Goal: Task Accomplishment & Management: Manage account settings

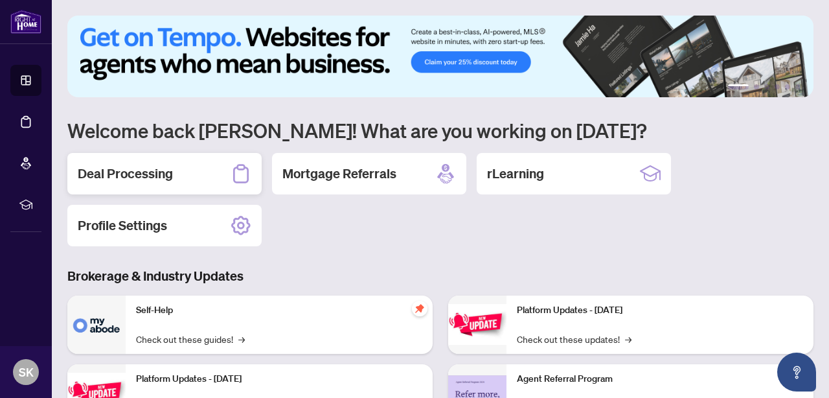
click at [128, 178] on h2 "Deal Processing" at bounding box center [125, 173] width 95 height 18
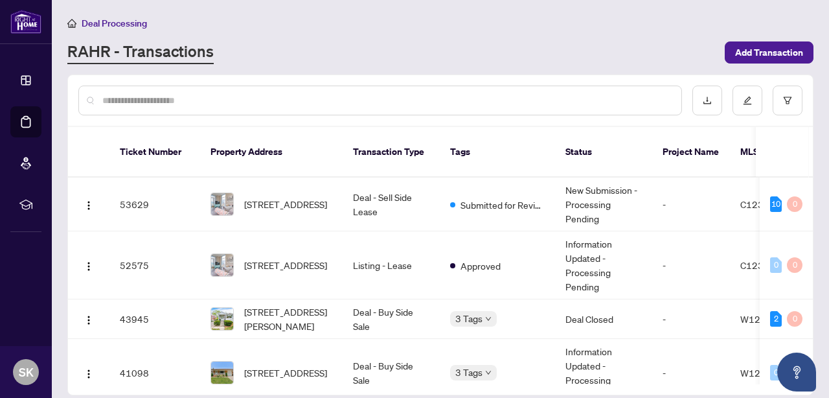
click at [688, 77] on div at bounding box center [440, 100] width 745 height 50
click at [280, 197] on span "[STREET_ADDRESS]" at bounding box center [285, 204] width 83 height 14
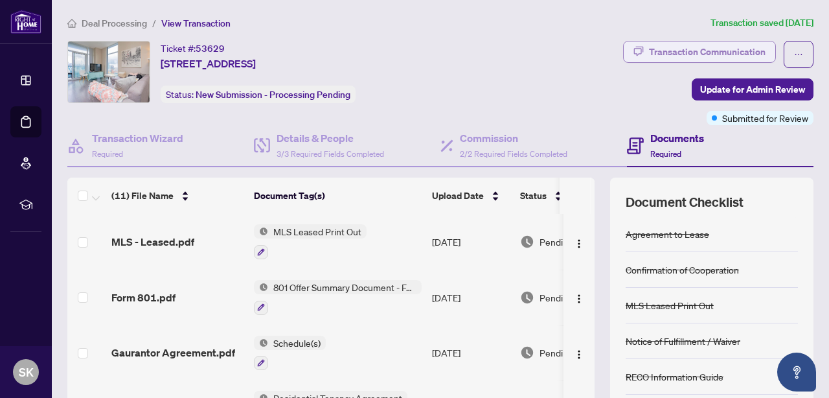
click at [719, 48] on div "Transaction Communication" at bounding box center [707, 51] width 117 height 21
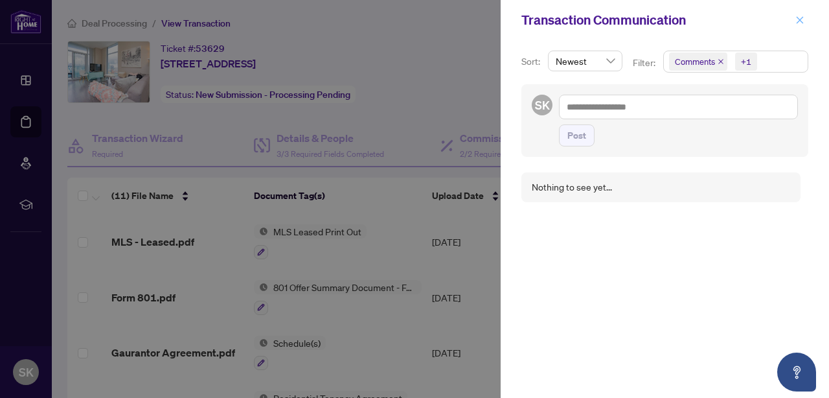
click at [802, 16] on icon "close" at bounding box center [799, 20] width 9 height 9
